Goal: Task Accomplishment & Management: Complete application form

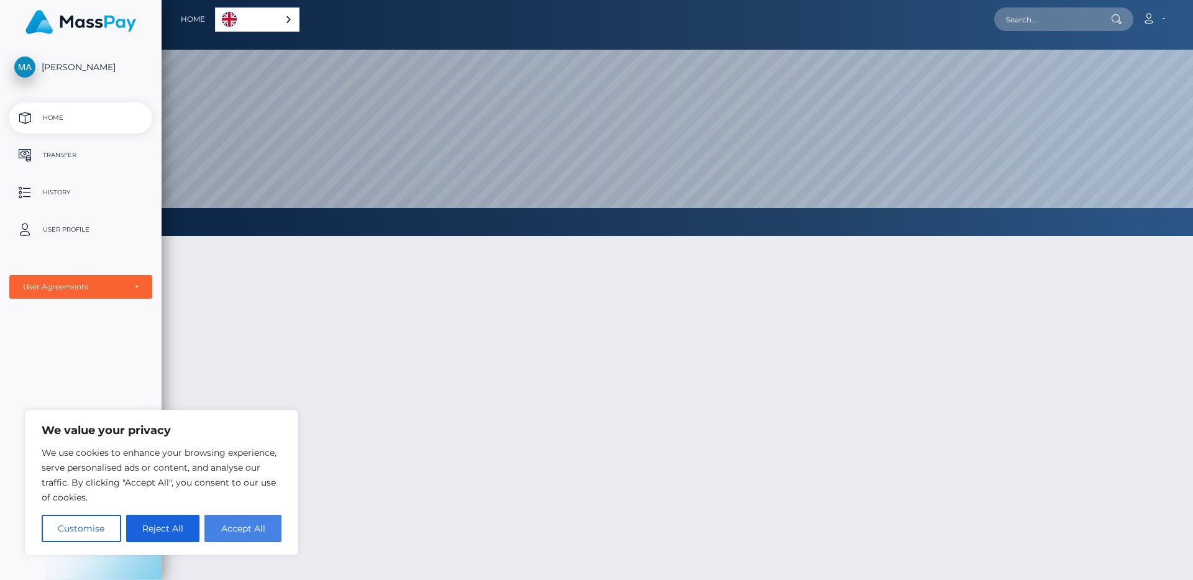
click at [242, 529] on button "Accept All" at bounding box center [242, 528] width 77 height 27
checkbox input "true"
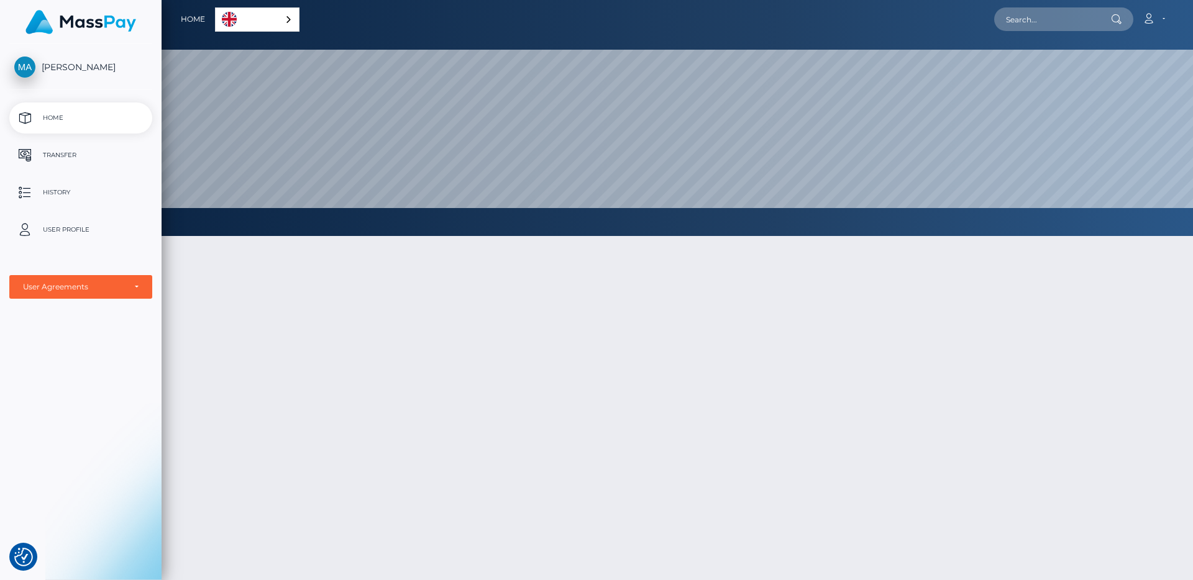
click at [250, 21] on link "English" at bounding box center [257, 19] width 83 height 23
click at [424, 374] on div at bounding box center [677, 469] width 1031 height 504
click at [1152, 19] on icon at bounding box center [1148, 19] width 13 height 10
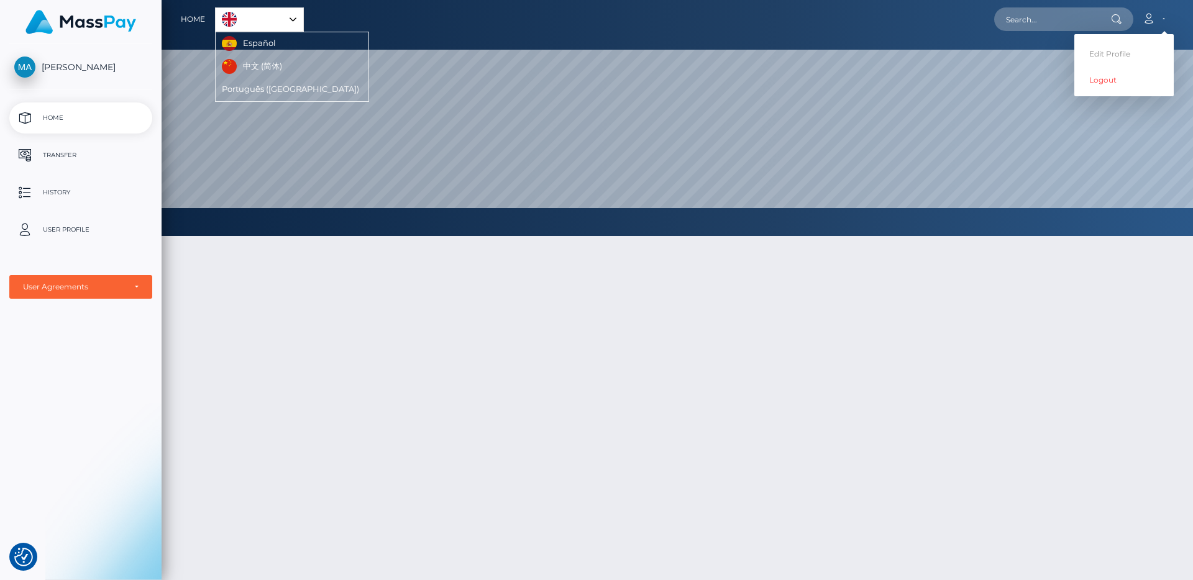
click at [835, 321] on div at bounding box center [677, 469] width 1031 height 504
click at [61, 154] on p "Transfer" at bounding box center [80, 155] width 133 height 19
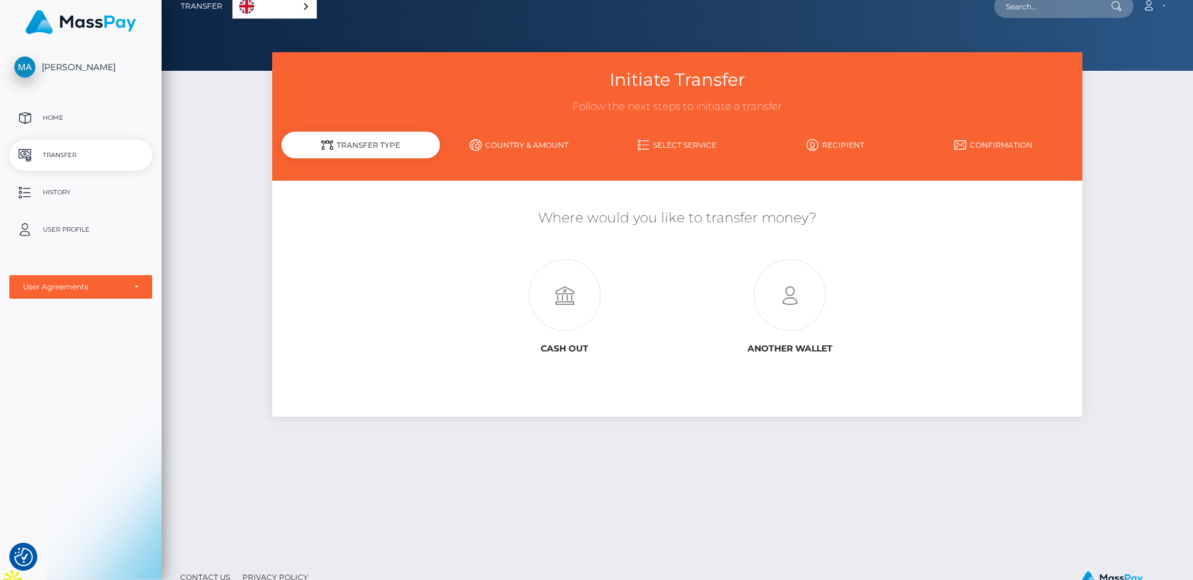
scroll to position [30, 0]
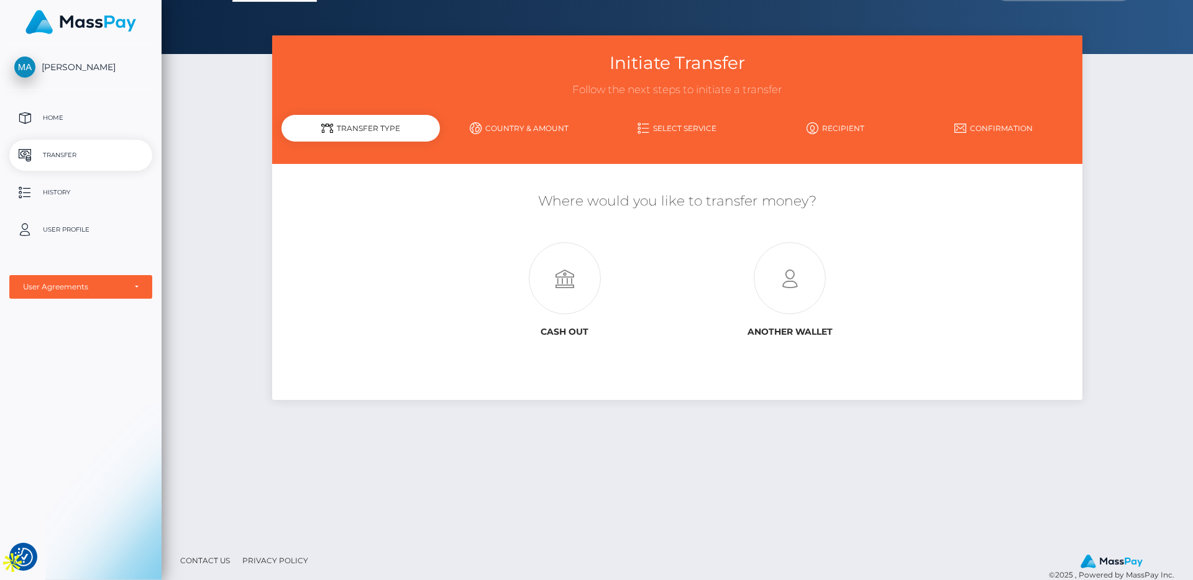
click at [523, 132] on link "Country & Amount" at bounding box center [519, 128] width 158 height 22
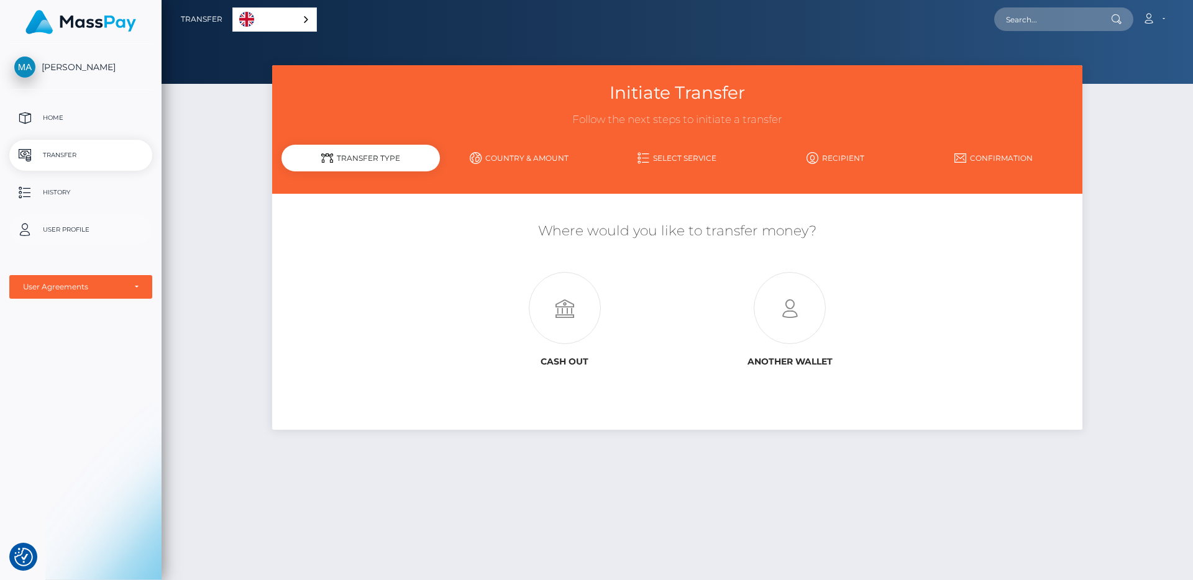
click at [74, 231] on p "User Profile" at bounding box center [80, 230] width 133 height 19
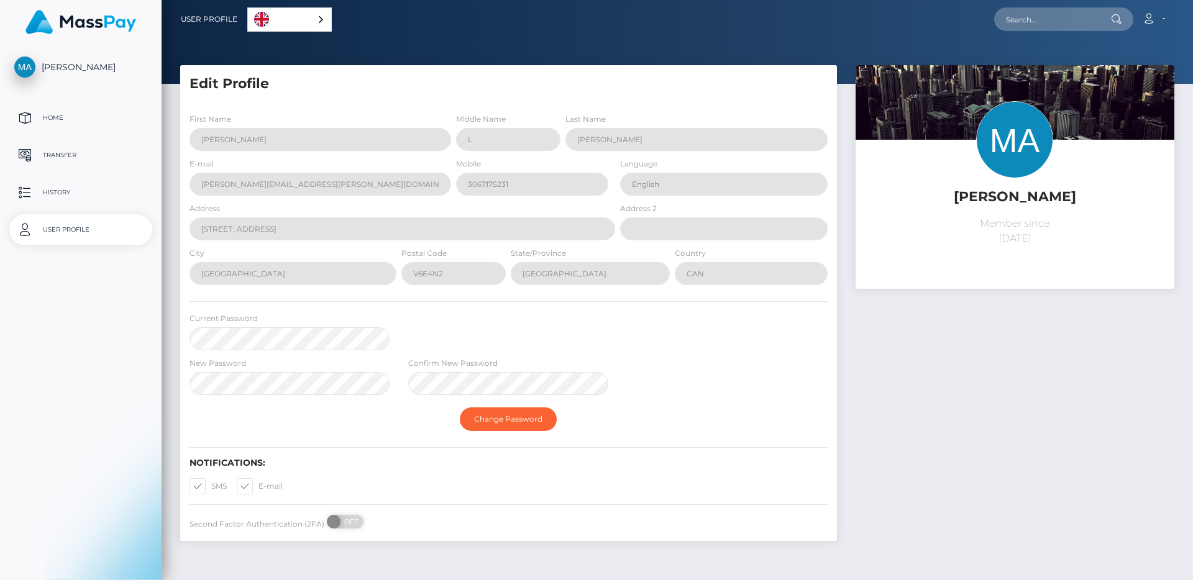
select select
click at [71, 156] on p "Transfer" at bounding box center [80, 155] width 133 height 19
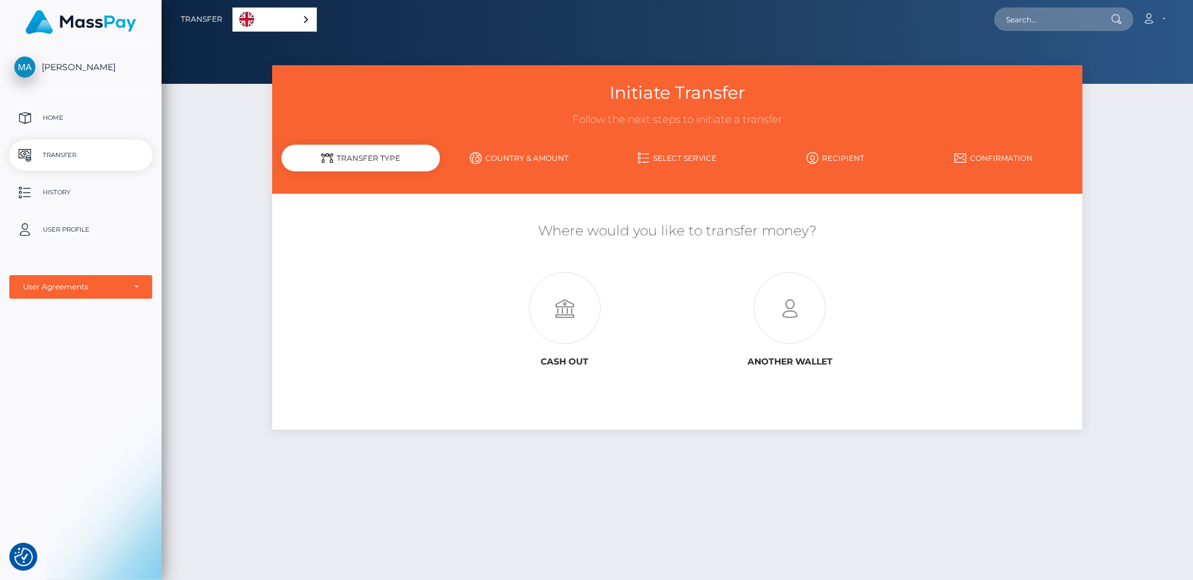
click at [522, 160] on link "Country & Amount" at bounding box center [519, 158] width 158 height 22
click at [526, 159] on link "Country & Amount" at bounding box center [519, 158] width 158 height 22
click at [680, 155] on link "Select Service" at bounding box center [677, 158] width 158 height 22
click at [836, 151] on link "Recipient" at bounding box center [835, 158] width 158 height 22
click at [368, 162] on div "Transfer Type" at bounding box center [360, 158] width 158 height 27
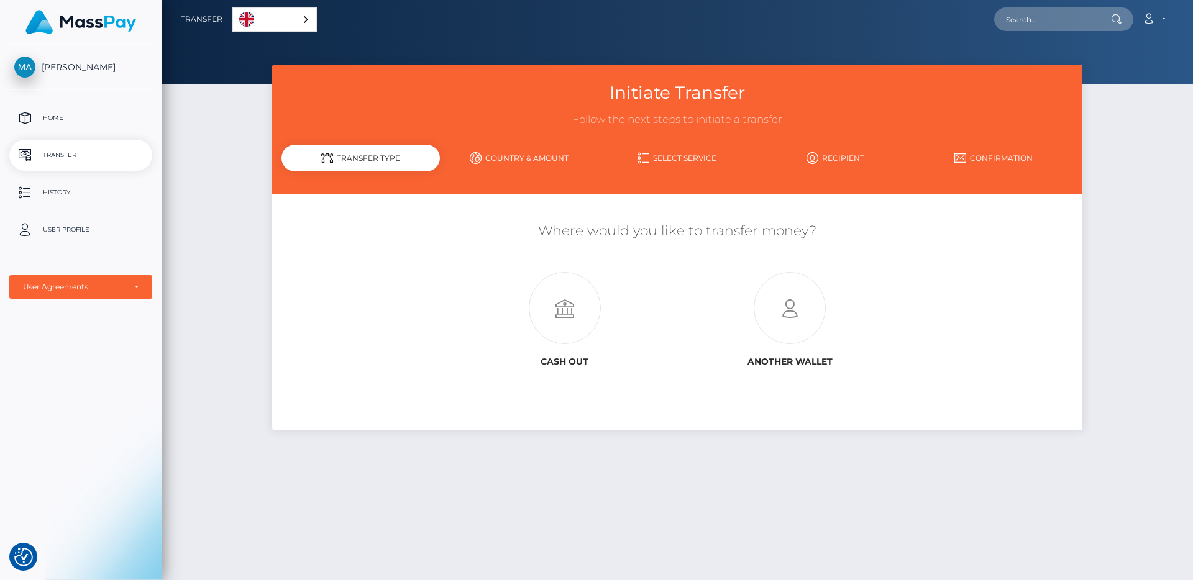
scroll to position [48, 0]
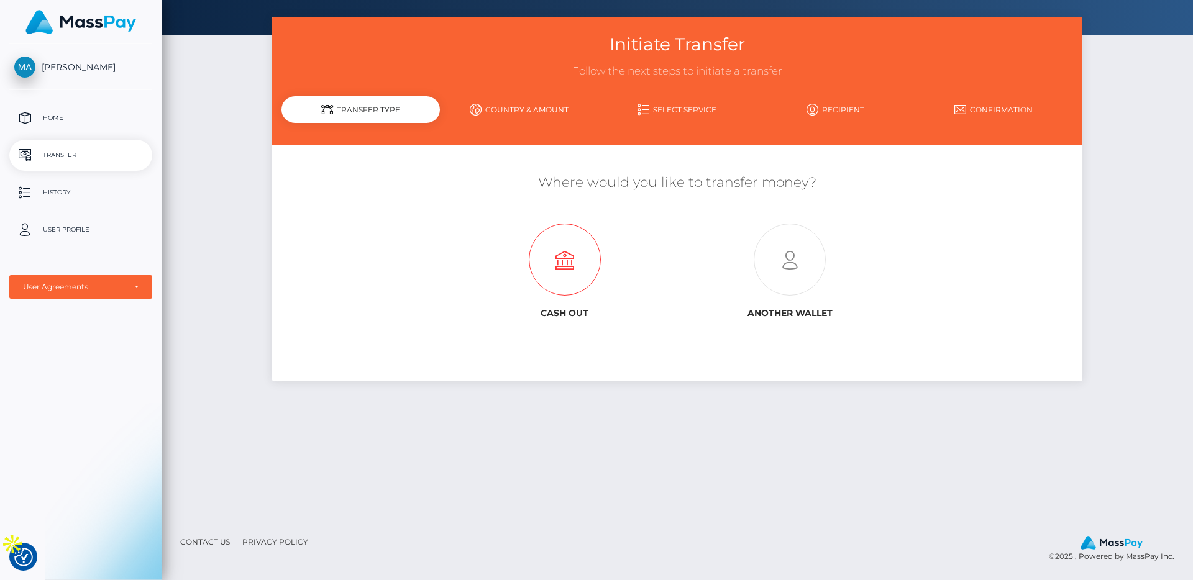
click at [574, 276] on icon at bounding box center [564, 260] width 225 height 72
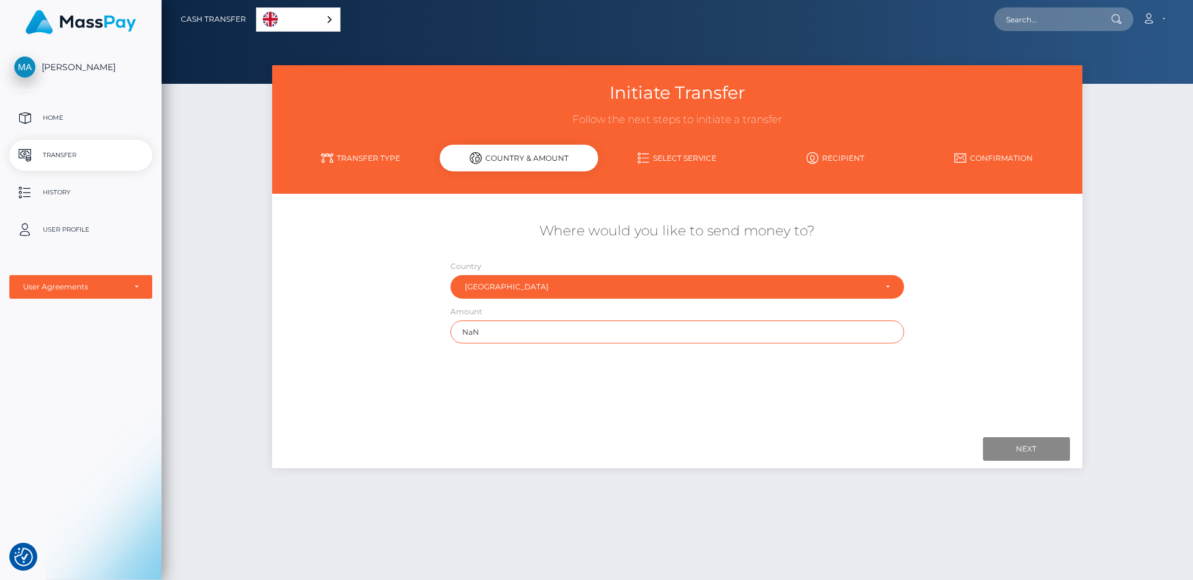
click at [523, 330] on input "NaN" at bounding box center [677, 332] width 454 height 23
drag, startPoint x: 511, startPoint y: 330, endPoint x: 446, endPoint y: 330, distance: 64.6
click at [446, 330] on div "Amount NaN" at bounding box center [677, 327] width 472 height 45
click at [400, 325] on div "Where would you like to send money to? Country Abkhazia [GEOGRAPHIC_DATA] [GEOG…" at bounding box center [677, 283] width 810 height 134
